Goal: Information Seeking & Learning: Learn about a topic

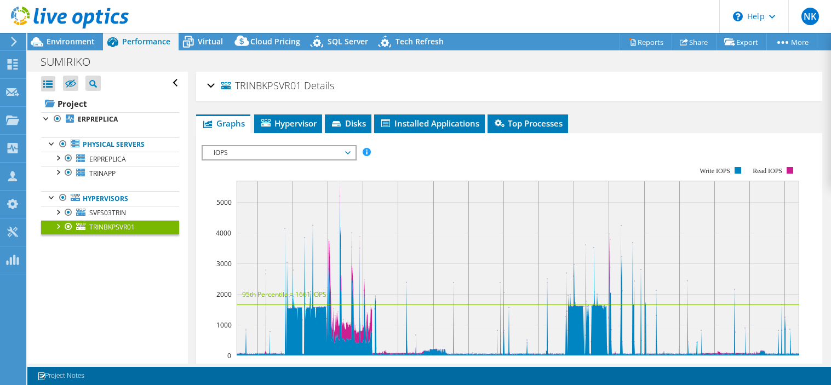
select select "USD"
click at [56, 212] on div at bounding box center [57, 211] width 11 height 11
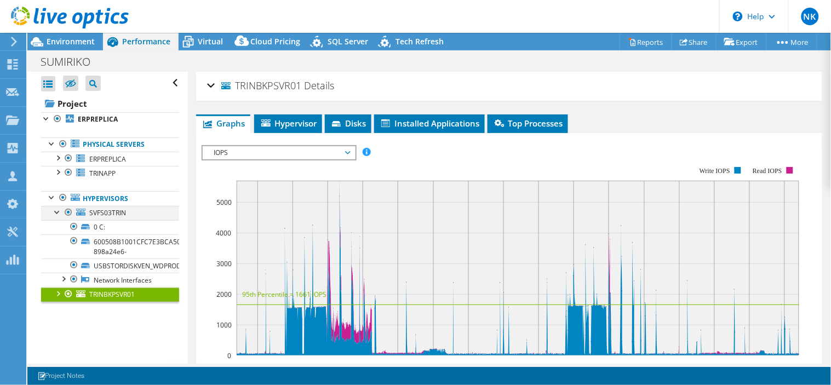
click at [56, 212] on div at bounding box center [57, 211] width 11 height 11
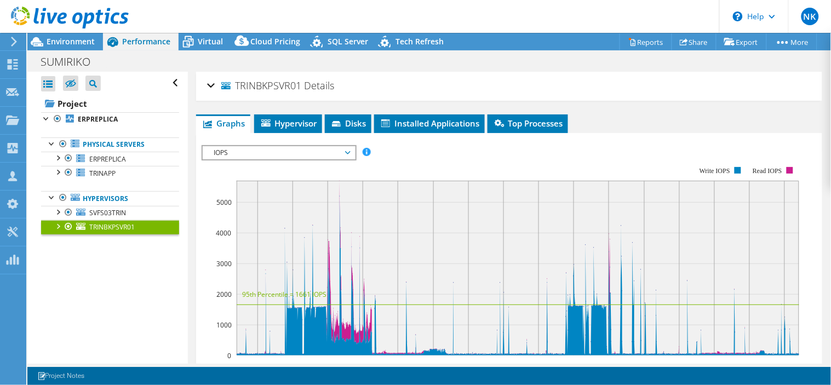
click at [59, 228] on div at bounding box center [57, 225] width 11 height 11
click at [55, 227] on div at bounding box center [57, 225] width 11 height 11
click at [102, 207] on link "SVFS03TRIN" at bounding box center [110, 213] width 138 height 14
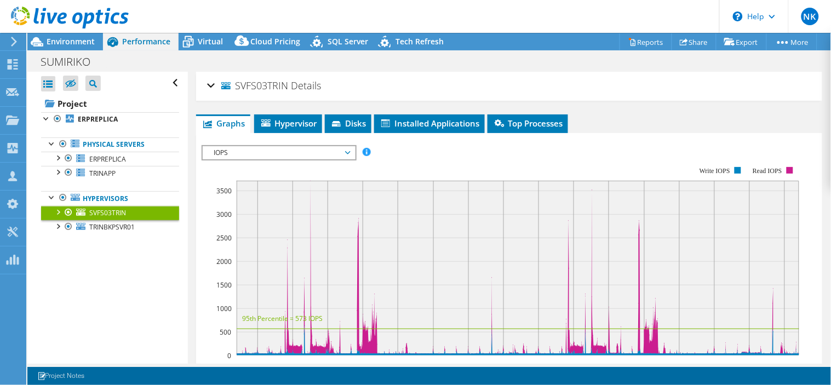
click at [56, 212] on div at bounding box center [57, 211] width 11 height 11
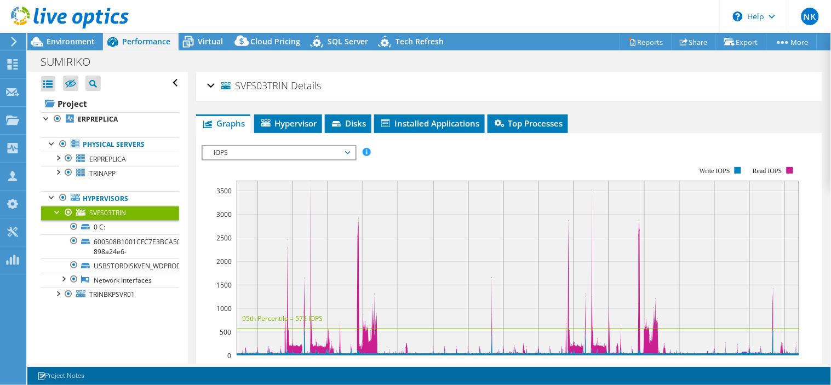
click at [56, 212] on div at bounding box center [57, 211] width 11 height 11
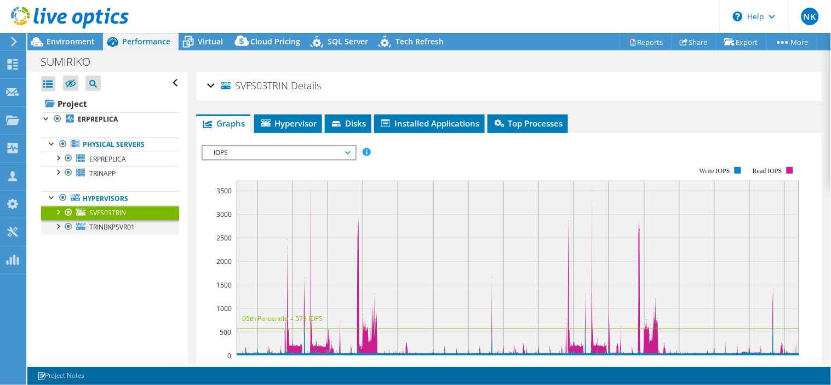
click at [55, 228] on div at bounding box center [57, 225] width 11 height 11
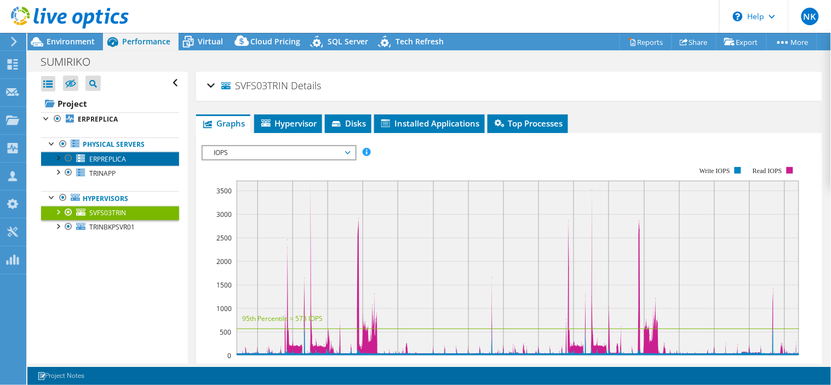
click at [108, 154] on span "ERPREPLICA" at bounding box center [107, 158] width 37 height 9
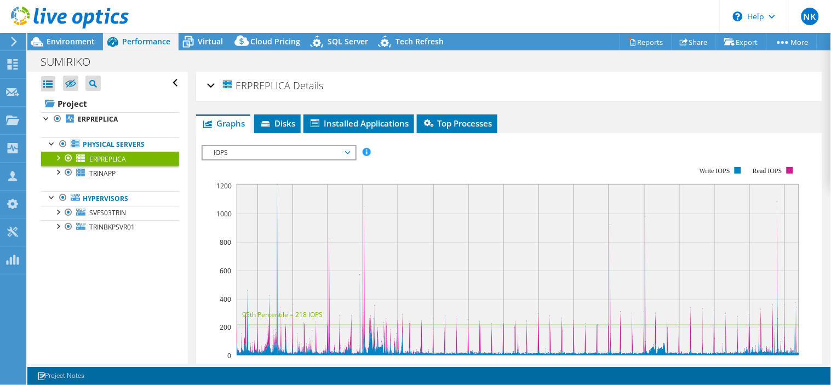
click at [560, 102] on div "ERPREPLICA Details Operating System Microsoft Windows Server 2022 Standard Loca…" at bounding box center [509, 333] width 642 height 523
click at [205, 41] on span "Virtual" at bounding box center [210, 41] width 25 height 10
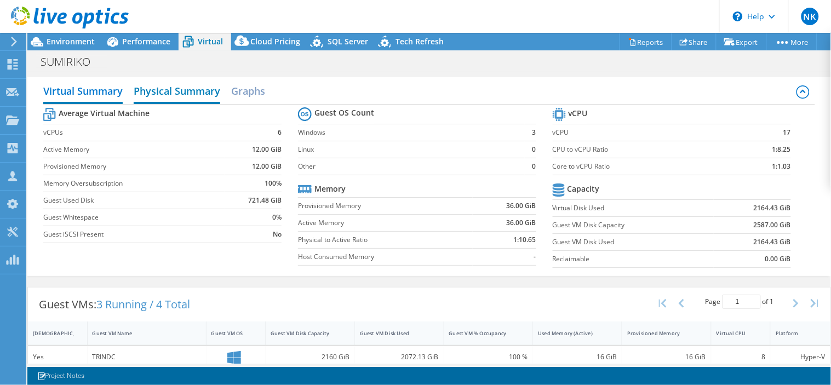
click at [175, 88] on h2 "Physical Summary" at bounding box center [177, 92] width 87 height 24
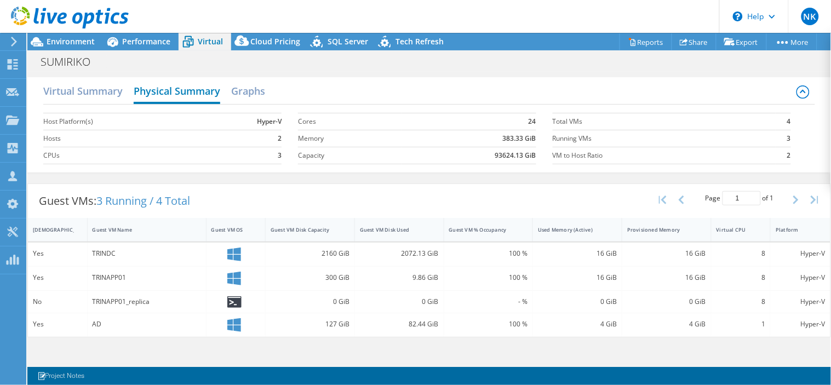
click at [175, 88] on h2 "Physical Summary" at bounding box center [177, 92] width 87 height 24
click at [245, 87] on h2 "Graphs" at bounding box center [248, 92] width 34 height 24
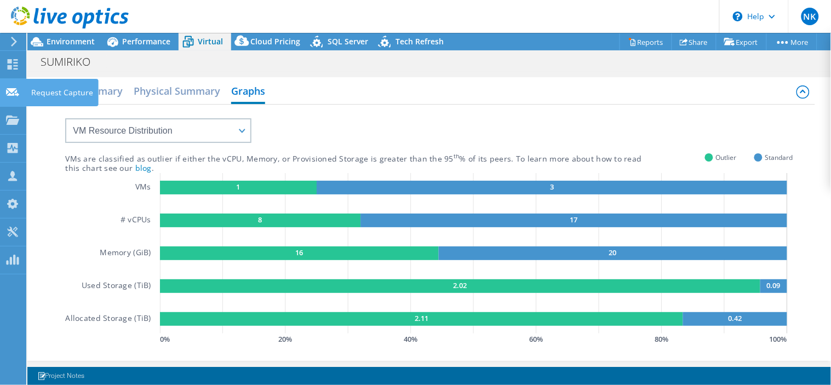
click at [66, 90] on div "Request Capture" at bounding box center [62, 92] width 73 height 27
click at [104, 90] on h2 "Virtual Summary" at bounding box center [82, 92] width 79 height 24
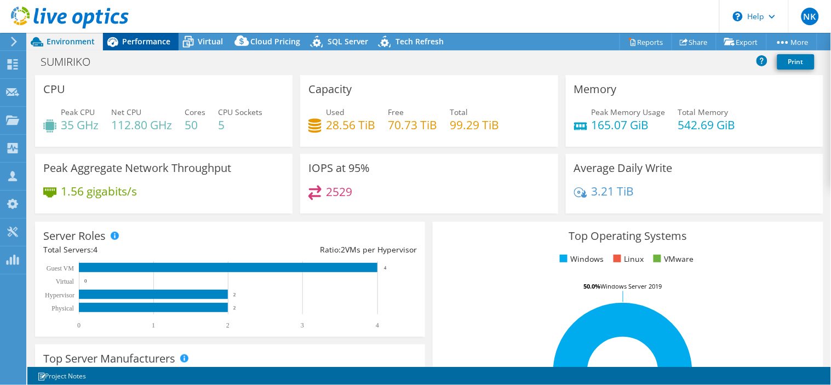
click at [140, 35] on div "Performance" at bounding box center [141, 42] width 76 height 18
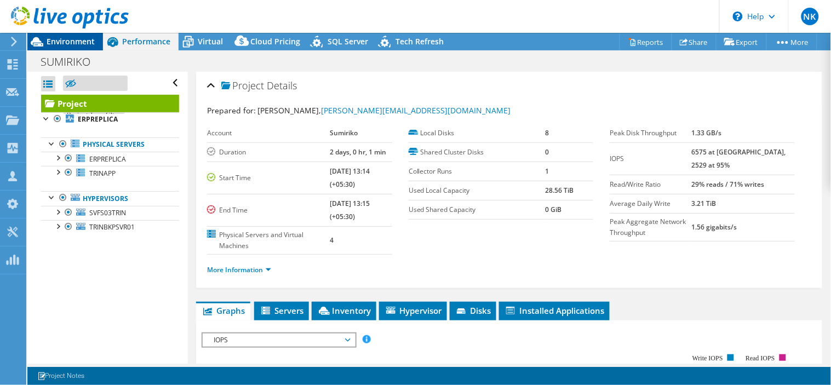
click at [61, 39] on span "Environment" at bounding box center [71, 41] width 48 height 10
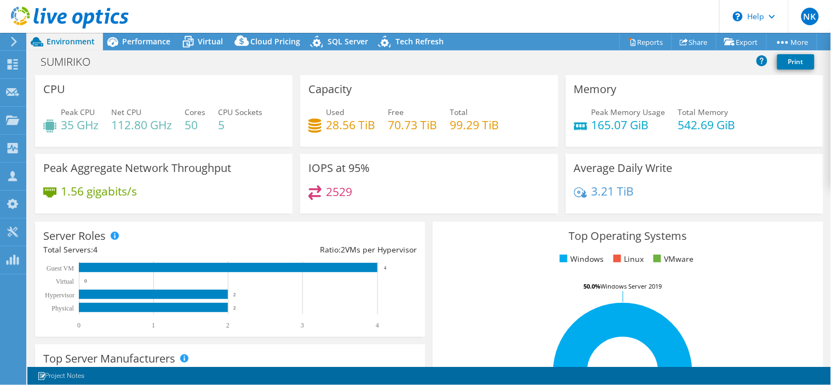
select select "USD"
click at [139, 38] on span "Performance" at bounding box center [146, 41] width 48 height 10
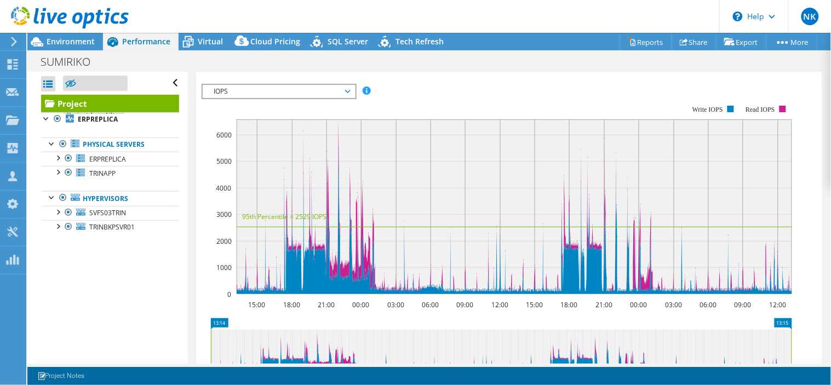
click at [133, 293] on div "Open All Close All Hide Excluded Nodes Project Tree Filter" at bounding box center [107, 218] width 160 height 292
click at [127, 157] on link "ERPREPLICA" at bounding box center [110, 159] width 138 height 14
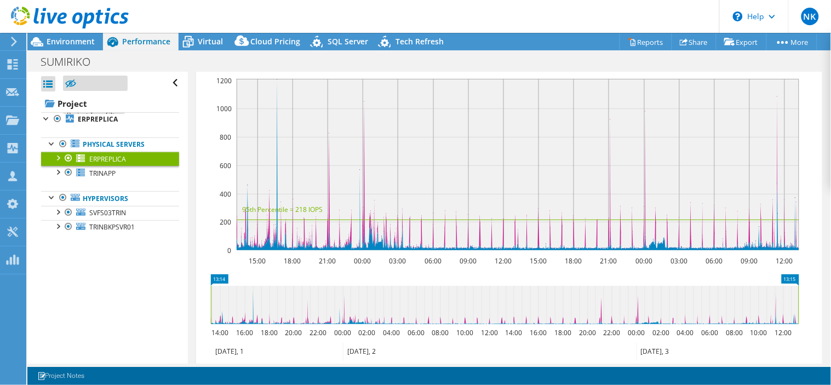
scroll to position [205, 0]
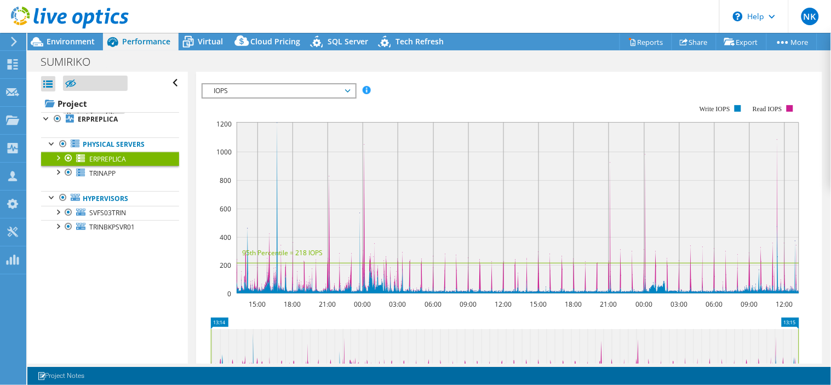
click at [343, 87] on span "IOPS" at bounding box center [278, 90] width 141 height 13
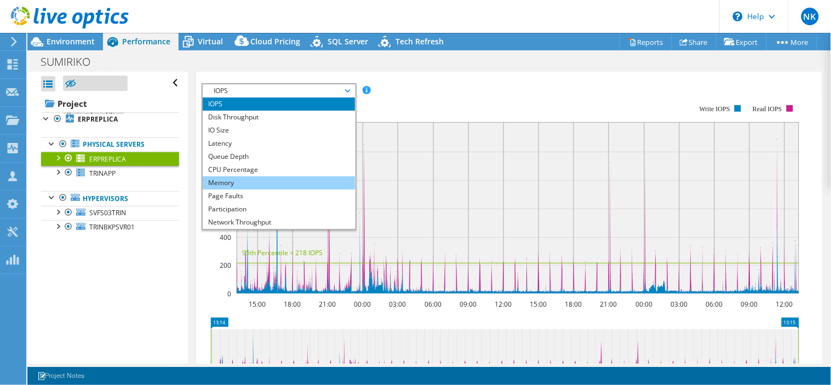
click at [231, 181] on li "Memory" at bounding box center [279, 182] width 152 height 13
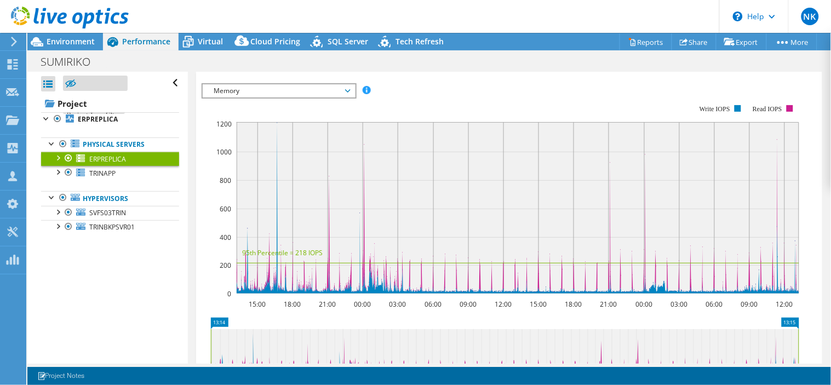
click at [505, 83] on div "IOPS Disk Throughput IO Size Latency Queue Depth CPU Percentage Memory Page Fau…" at bounding box center [509, 90] width 615 height 15
click at [557, 93] on rect at bounding box center [500, 199] width 597 height 219
click at [439, 90] on icon "15:00 18:00 21:00 00:00 03:00 06:00 09:00 12:00 15:00 18:00 21:00 00:00 03:00 0…" at bounding box center [505, 199] width 606 height 219
click at [419, 6] on header "NK Channel Partner [PERSON_NAME] [PERSON_NAME][EMAIL_ADDRESS][DOMAIN_NAME] Arro…" at bounding box center [415, 16] width 831 height 33
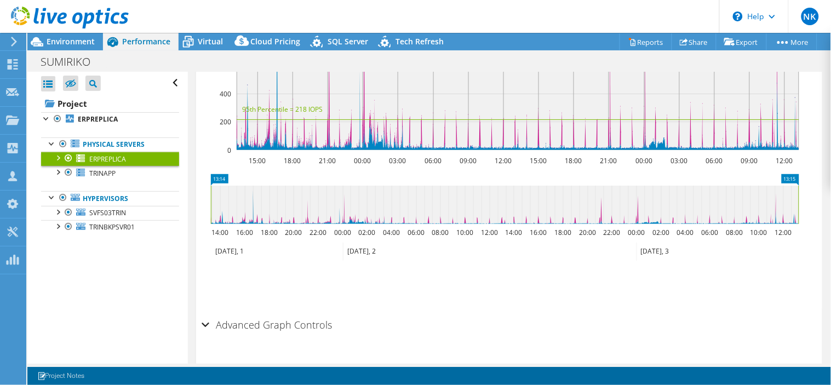
scroll to position [62, 0]
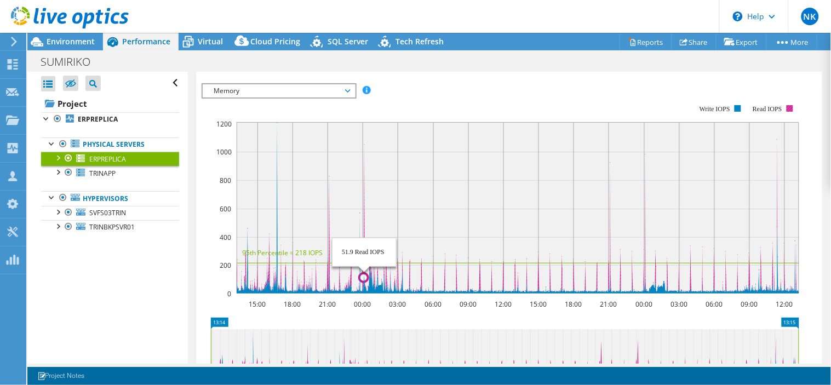
click at [364, 193] on icon at bounding box center [518, 207] width 562 height 170
click at [106, 291] on div "Open All Close All Hide Excluded Nodes Project Tree Filter" at bounding box center [107, 218] width 160 height 292
click at [60, 289] on div "Open All Close All Hide Excluded Nodes Project Tree Filter" at bounding box center [107, 218] width 160 height 292
